Goal: Information Seeking & Learning: Learn about a topic

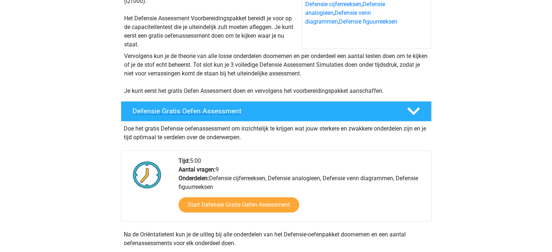
scroll to position [108, 0]
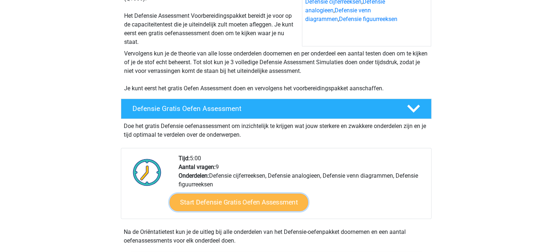
click at [209, 197] on link "Start Defensie Gratis Oefen Assessment" at bounding box center [238, 202] width 139 height 17
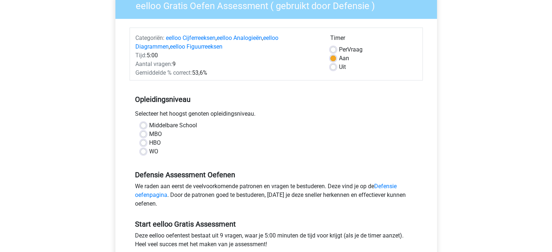
scroll to position [68, 0]
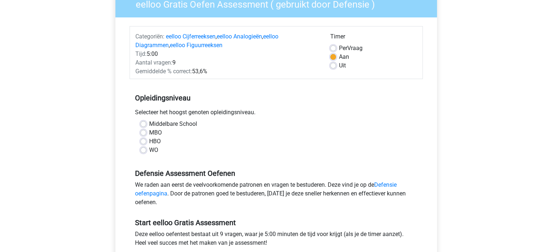
click at [149, 150] on label "WO" at bounding box center [153, 150] width 9 height 9
click at [143, 150] on input "WO" at bounding box center [143, 149] width 6 height 7
radio input "true"
click at [149, 141] on label "HBO" at bounding box center [155, 141] width 12 height 9
click at [142, 141] on input "HBO" at bounding box center [143, 140] width 6 height 7
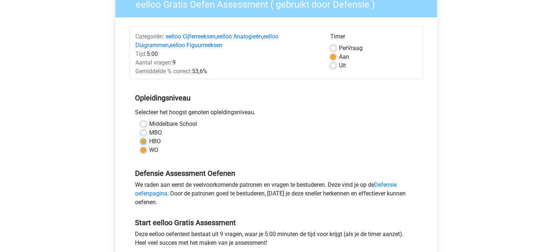
radio input "true"
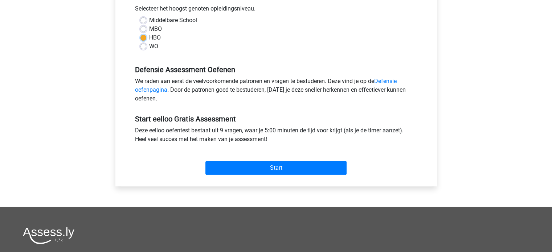
scroll to position [172, 0]
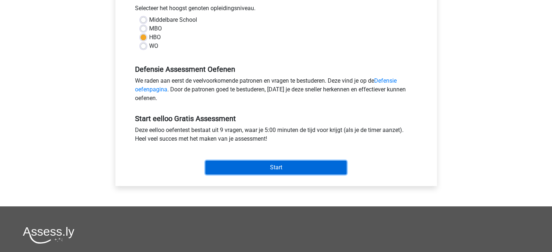
click at [248, 169] on input "Start" at bounding box center [275, 168] width 141 height 14
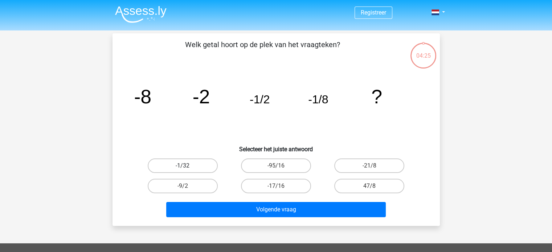
click at [198, 161] on label "-1/32" at bounding box center [183, 166] width 70 height 15
click at [187, 166] on input "-1/32" at bounding box center [184, 168] width 5 height 5
radio input "true"
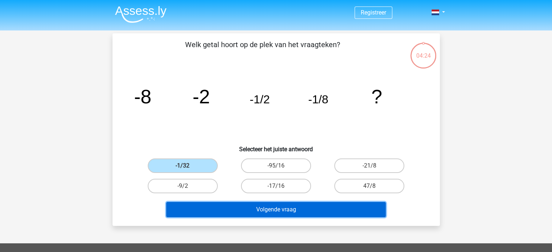
click at [259, 210] on button "Volgende vraag" at bounding box center [275, 209] width 219 height 15
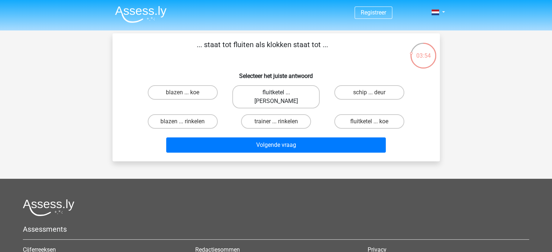
click at [272, 91] on label "fluitketel ... luiden" at bounding box center [275, 96] width 87 height 23
click at [276, 93] on input "fluitketel ... luiden" at bounding box center [278, 95] width 5 height 5
radio input "true"
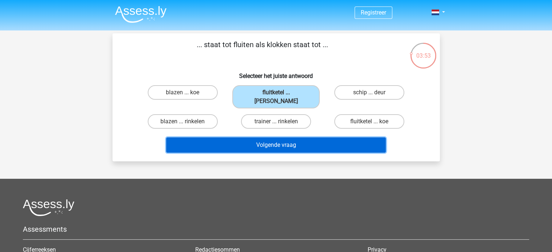
click at [261, 137] on button "Volgende vraag" at bounding box center [275, 144] width 219 height 15
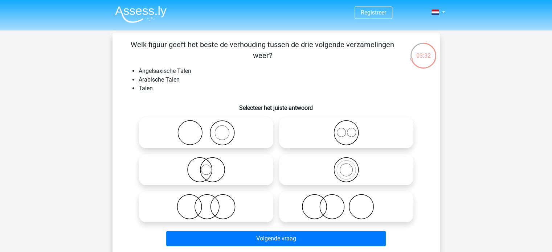
click at [235, 204] on icon at bounding box center [206, 206] width 128 height 25
click at [211, 203] on input "radio" at bounding box center [208, 200] width 5 height 5
radio input "true"
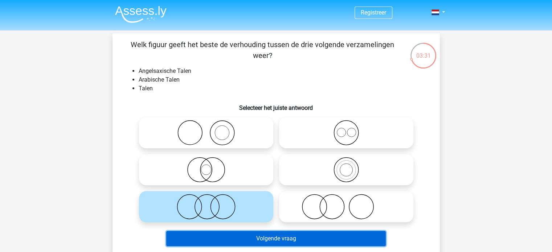
click at [270, 236] on button "Volgende vraag" at bounding box center [275, 238] width 219 height 15
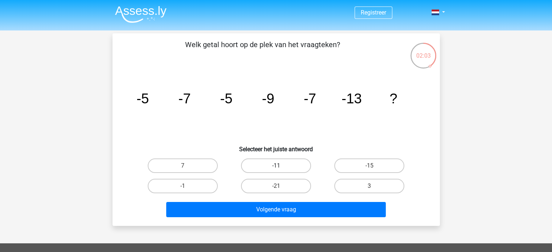
click at [287, 166] on label "-11" at bounding box center [276, 166] width 70 height 15
click at [280, 166] on input "-11" at bounding box center [278, 168] width 5 height 5
radio input "true"
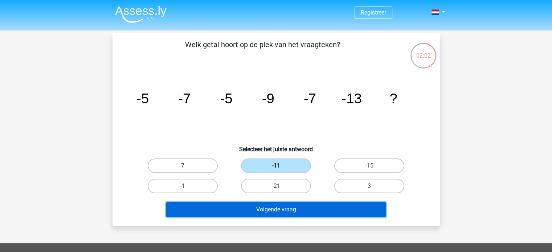
click at [281, 212] on button "Volgende vraag" at bounding box center [275, 209] width 219 height 15
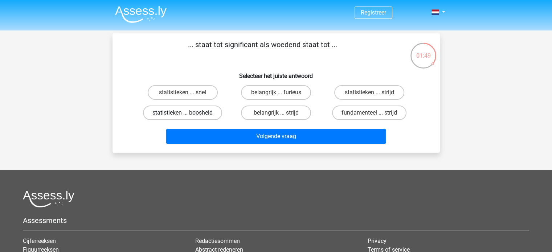
click at [186, 111] on label "statistieken ... boosheid" at bounding box center [182, 113] width 79 height 15
click at [186, 113] on input "statistieken ... boosheid" at bounding box center [184, 115] width 5 height 5
radio input "true"
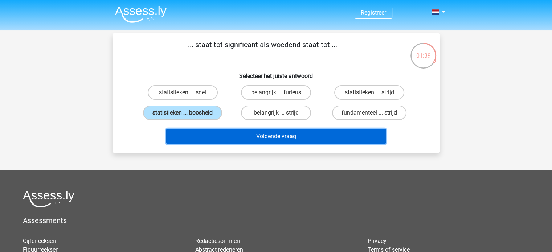
click at [255, 133] on button "Volgende vraag" at bounding box center [275, 136] width 219 height 15
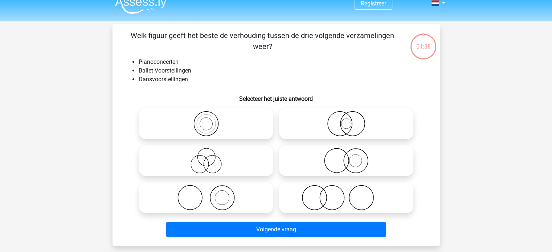
scroll to position [7, 0]
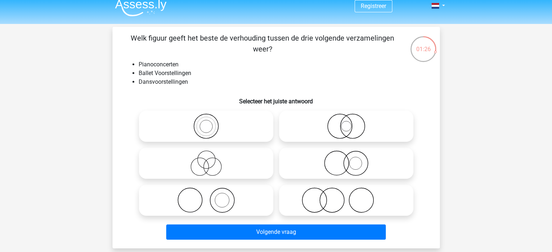
click at [321, 157] on icon at bounding box center [346, 163] width 128 height 25
click at [346, 157] on input "radio" at bounding box center [348, 157] width 5 height 5
radio input "true"
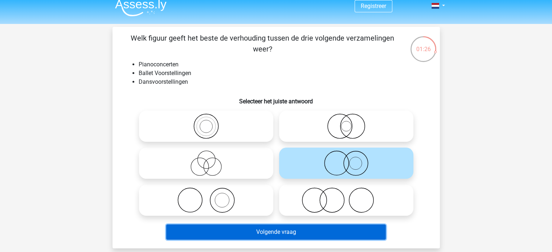
click at [284, 236] on button "Volgende vraag" at bounding box center [275, 232] width 219 height 15
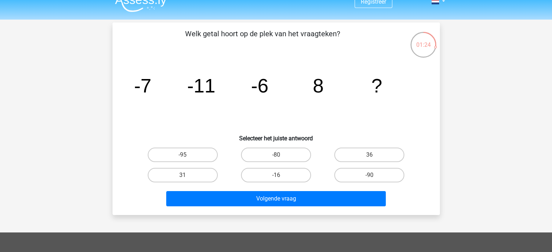
scroll to position [10, 0]
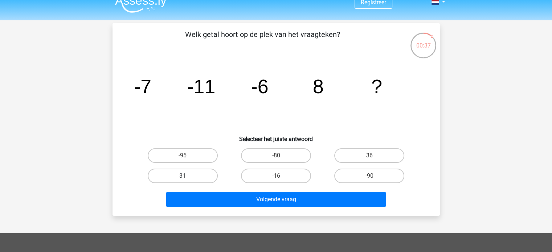
click at [197, 173] on label "31" at bounding box center [183, 176] width 70 height 15
click at [187, 176] on input "31" at bounding box center [184, 178] width 5 height 5
radio input "true"
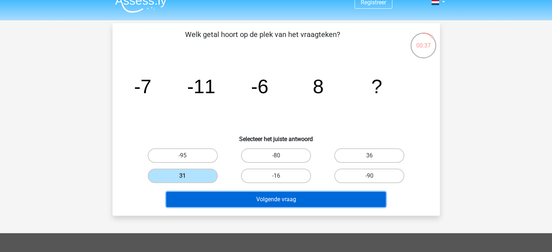
click at [248, 194] on button "Volgende vraag" at bounding box center [275, 199] width 219 height 15
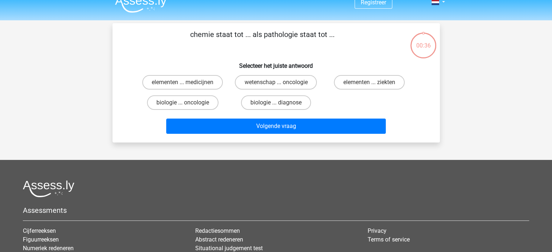
scroll to position [33, 0]
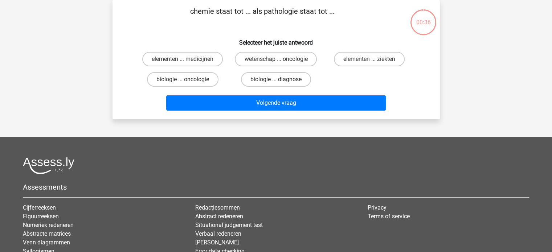
click at [248, 194] on div "Assessments Cijferreeksen Figuurreeksen Numeriek redeneren Abstracte matrices V…" at bounding box center [275, 218] width 517 height 122
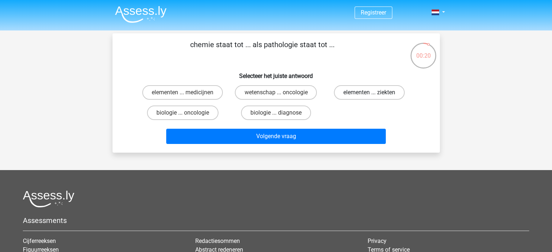
click at [358, 92] on label "elementen ... ziekten" at bounding box center [369, 92] width 71 height 15
click at [369, 93] on input "elementen ... ziekten" at bounding box center [371, 95] width 5 height 5
radio input "true"
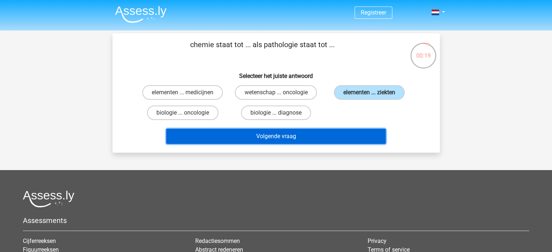
click at [283, 138] on button "Volgende vraag" at bounding box center [275, 136] width 219 height 15
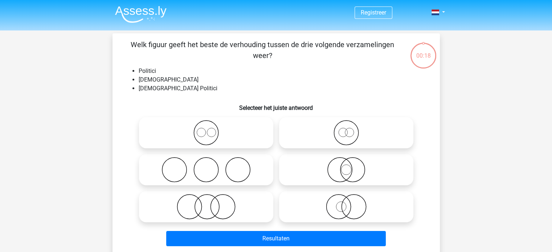
scroll to position [33, 0]
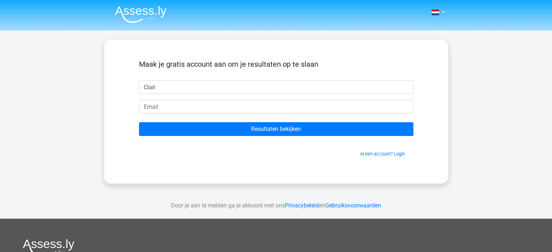
type input "Clair"
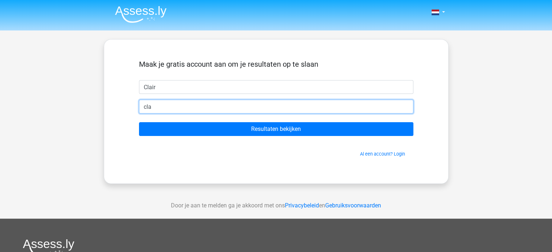
type input "[EMAIL_ADDRESS][DOMAIN_NAME]"
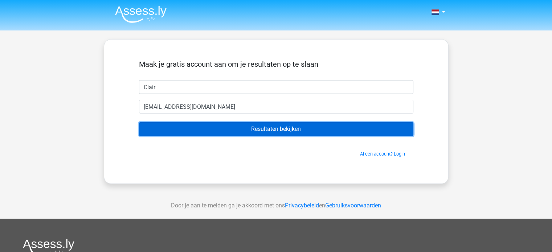
click at [210, 127] on input "Resultaten bekijken" at bounding box center [276, 129] width 274 height 14
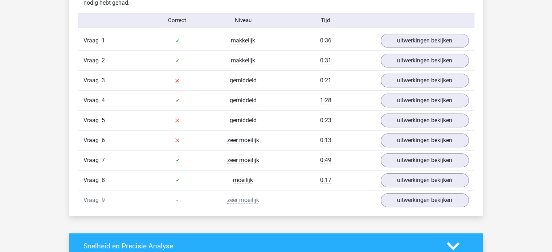
scroll to position [799, 0]
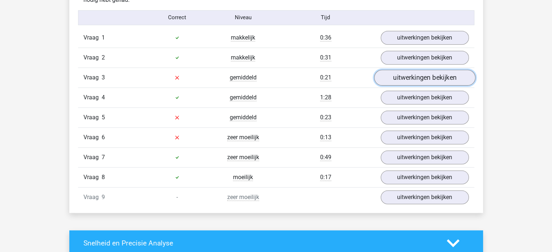
click at [395, 79] on link "uitwerkingen bekijken" at bounding box center [424, 78] width 101 height 16
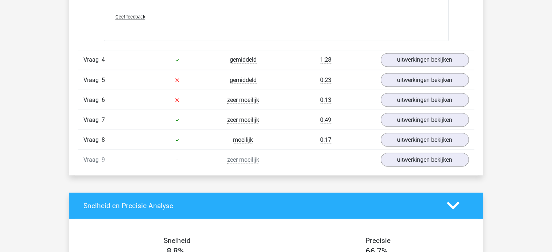
scroll to position [1306, 0]
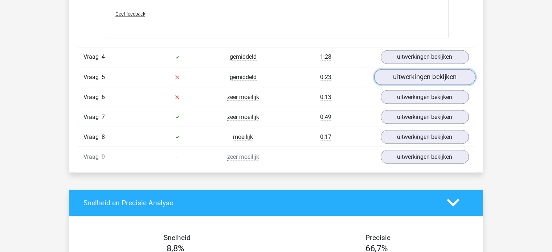
click at [419, 78] on link "uitwerkingen bekijken" at bounding box center [424, 77] width 101 height 16
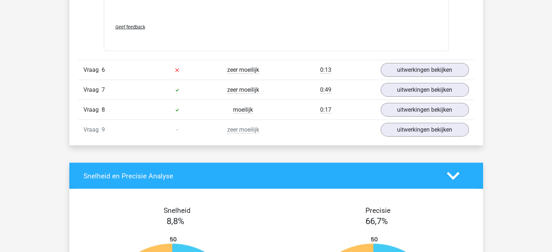
scroll to position [1693, 0]
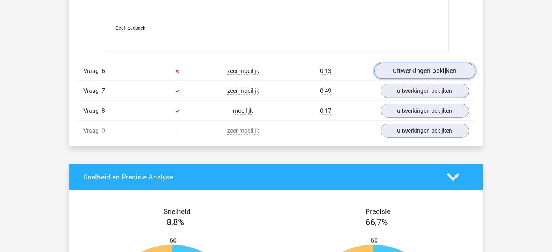
click at [408, 72] on link "uitwerkingen bekijken" at bounding box center [424, 71] width 101 height 16
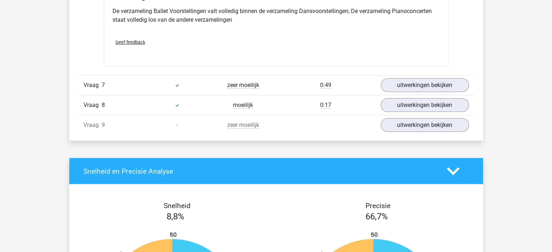
scroll to position [1969, 0]
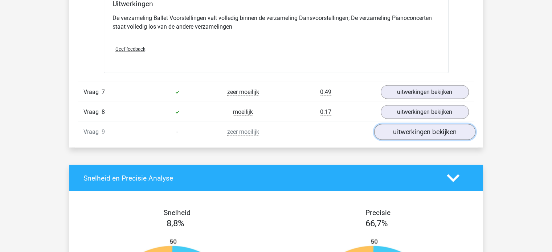
click at [405, 130] on link "uitwerkingen bekijken" at bounding box center [424, 132] width 101 height 16
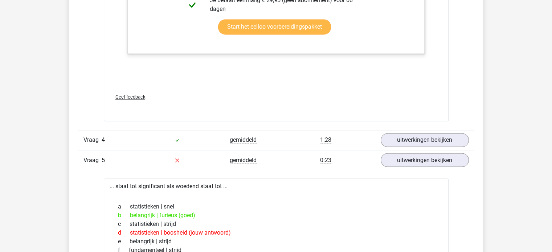
scroll to position [1188, 0]
